Goal: Check status: Check status

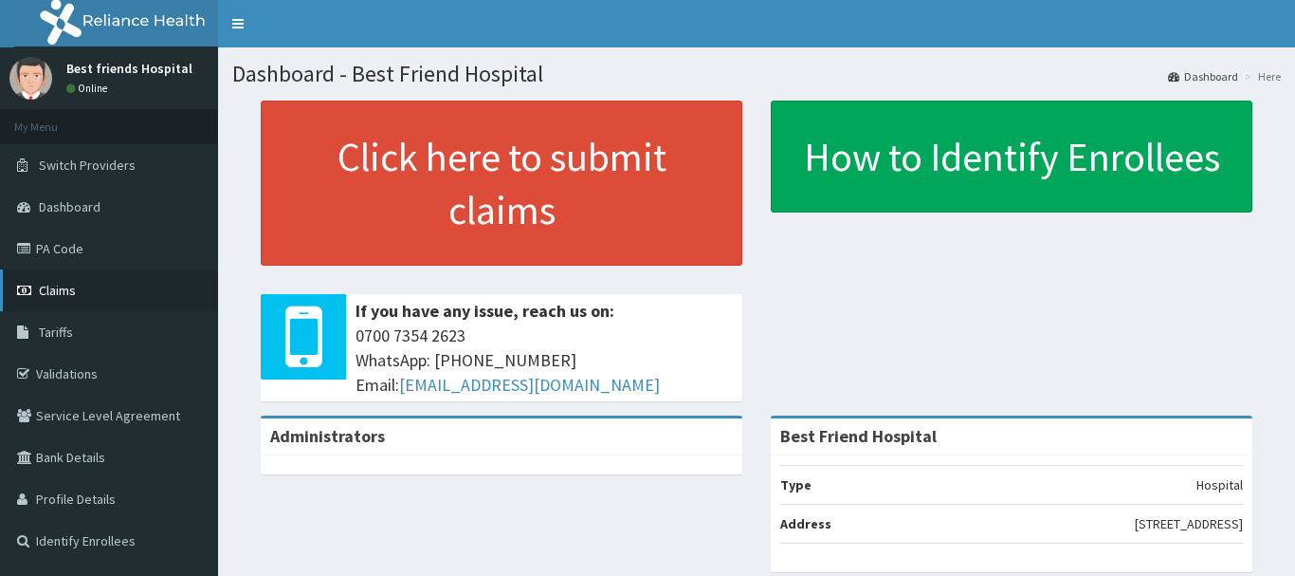
click at [81, 293] on link "Claims" at bounding box center [109, 290] width 218 height 42
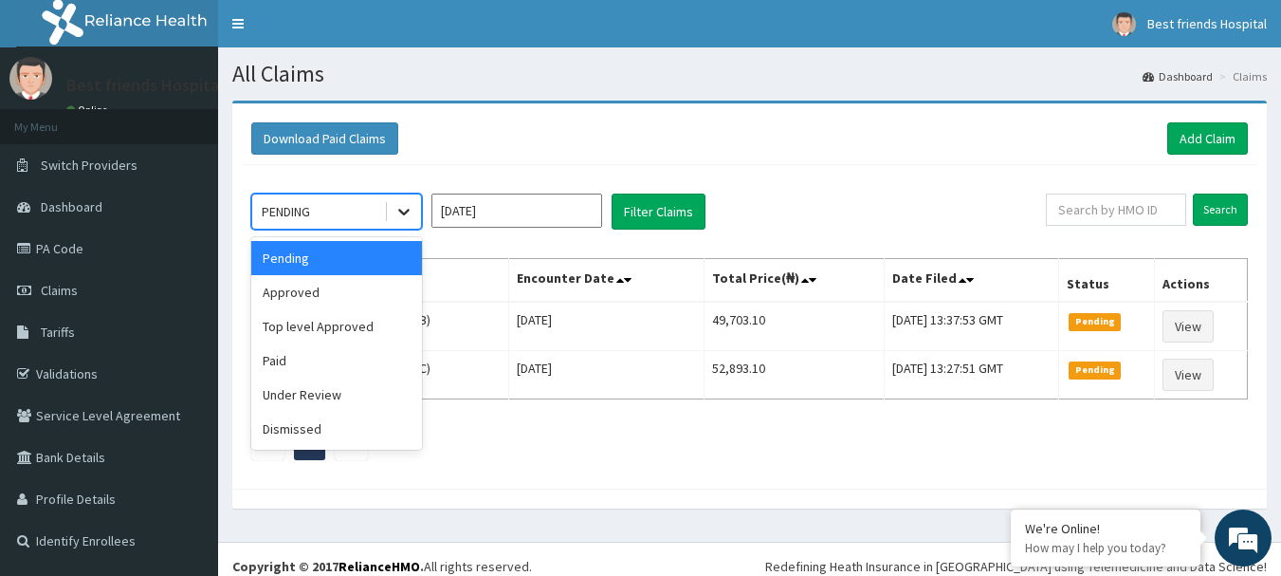
click at [403, 217] on icon at bounding box center [404, 211] width 19 height 19
click at [395, 205] on icon at bounding box center [404, 211] width 19 height 19
click at [397, 205] on icon at bounding box center [404, 211] width 19 height 19
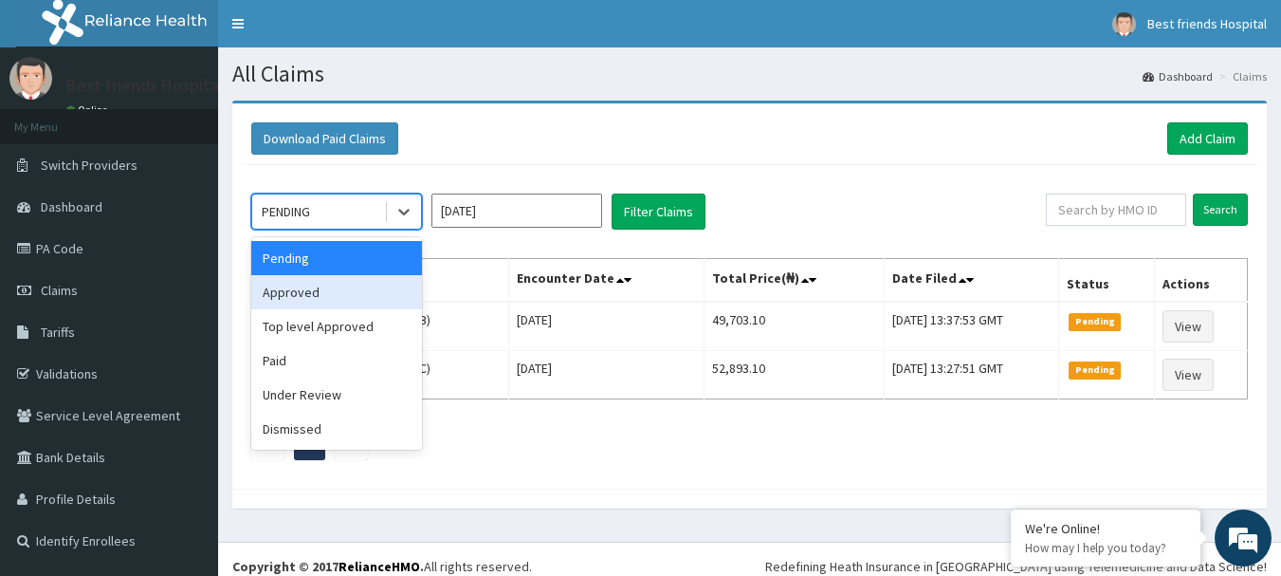
drag, startPoint x: 371, startPoint y: 302, endPoint x: 380, endPoint y: 298, distance: 10.2
click at [375, 300] on div "Approved" at bounding box center [336, 292] width 171 height 34
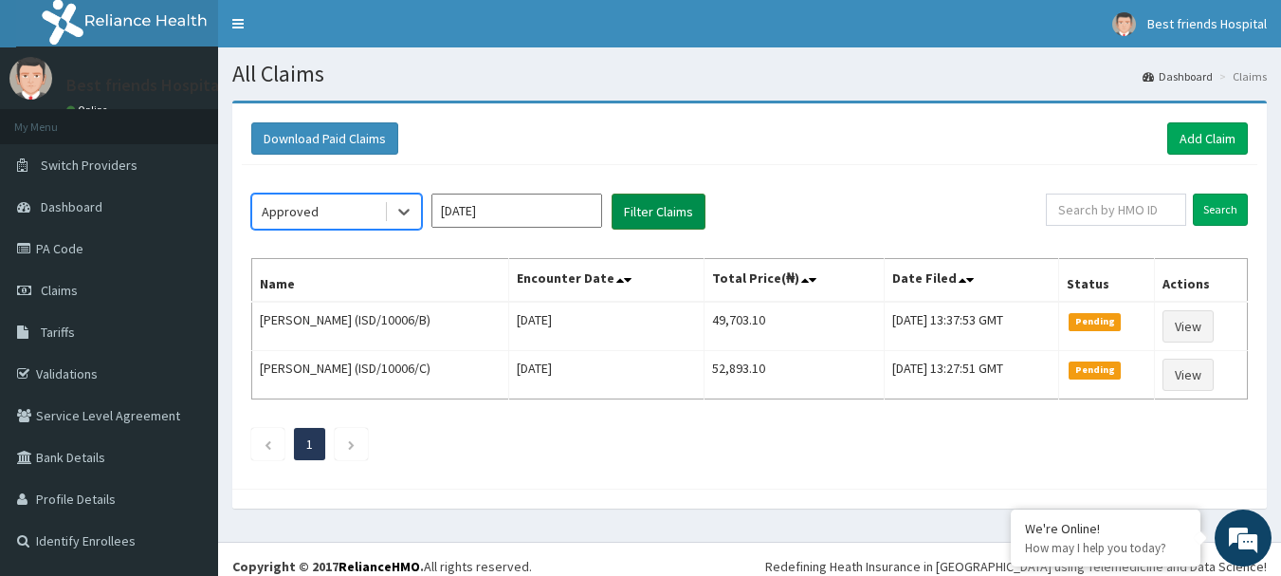
click at [654, 215] on button "Filter Claims" at bounding box center [659, 211] width 94 height 36
click at [657, 215] on button "Filter Claims" at bounding box center [659, 211] width 94 height 36
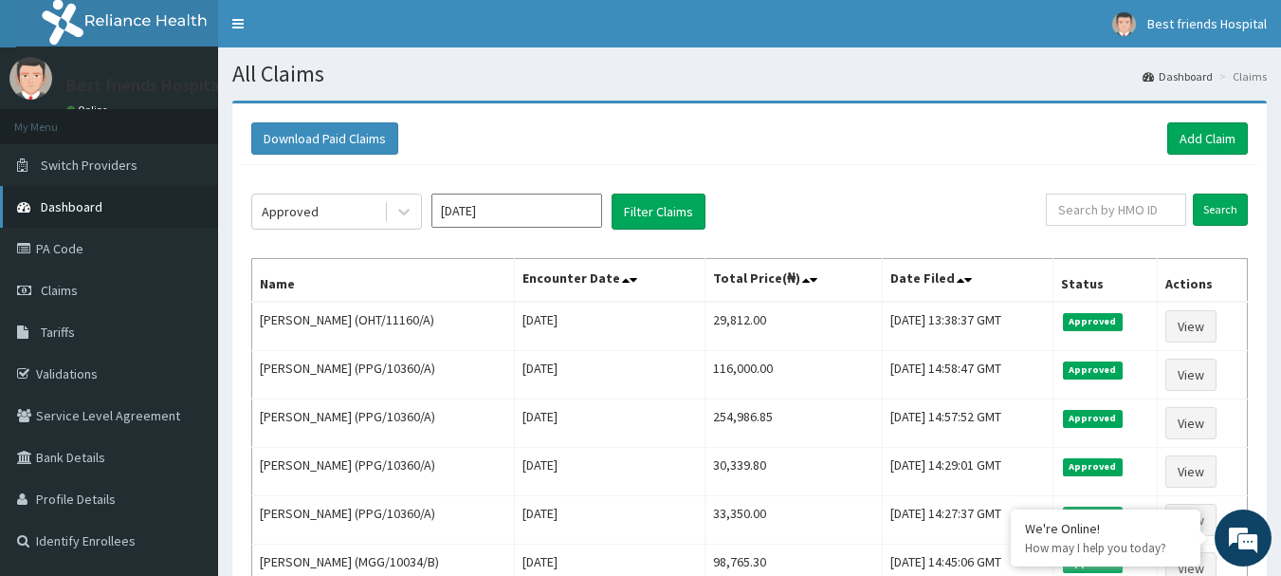
click at [97, 211] on span "Dashboard" at bounding box center [72, 206] width 62 height 17
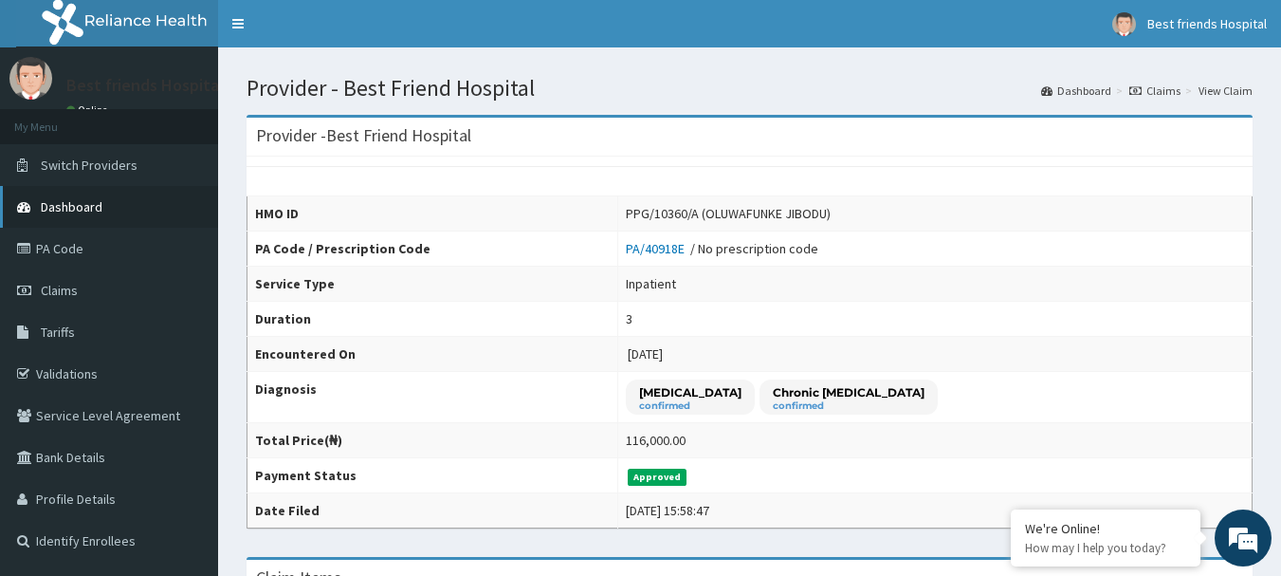
click at [118, 211] on link "Dashboard" at bounding box center [109, 207] width 218 height 42
